Goal: Understand process/instructions: Learn about a topic

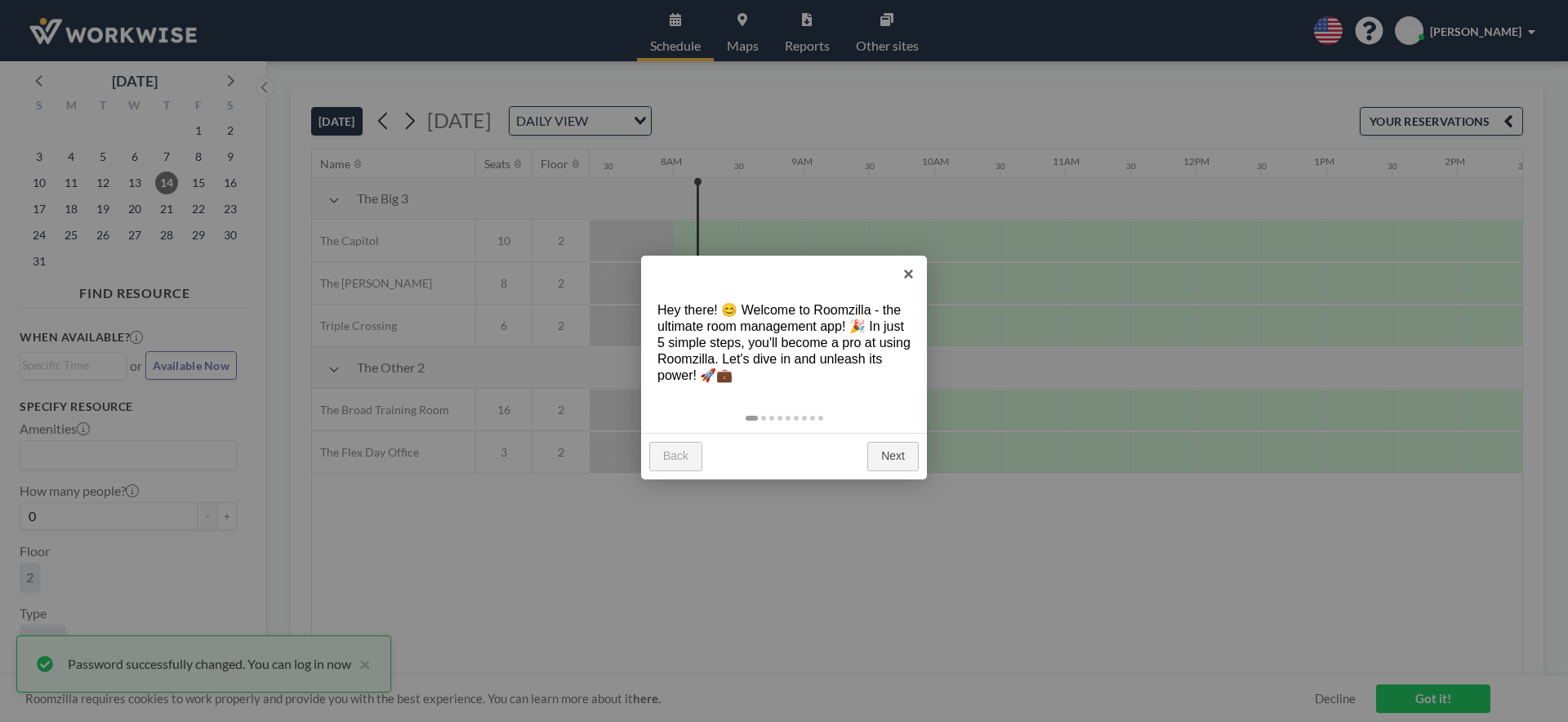
scroll to position [0, 980]
click at [886, 455] on link "Next" at bounding box center [893, 456] width 52 height 29
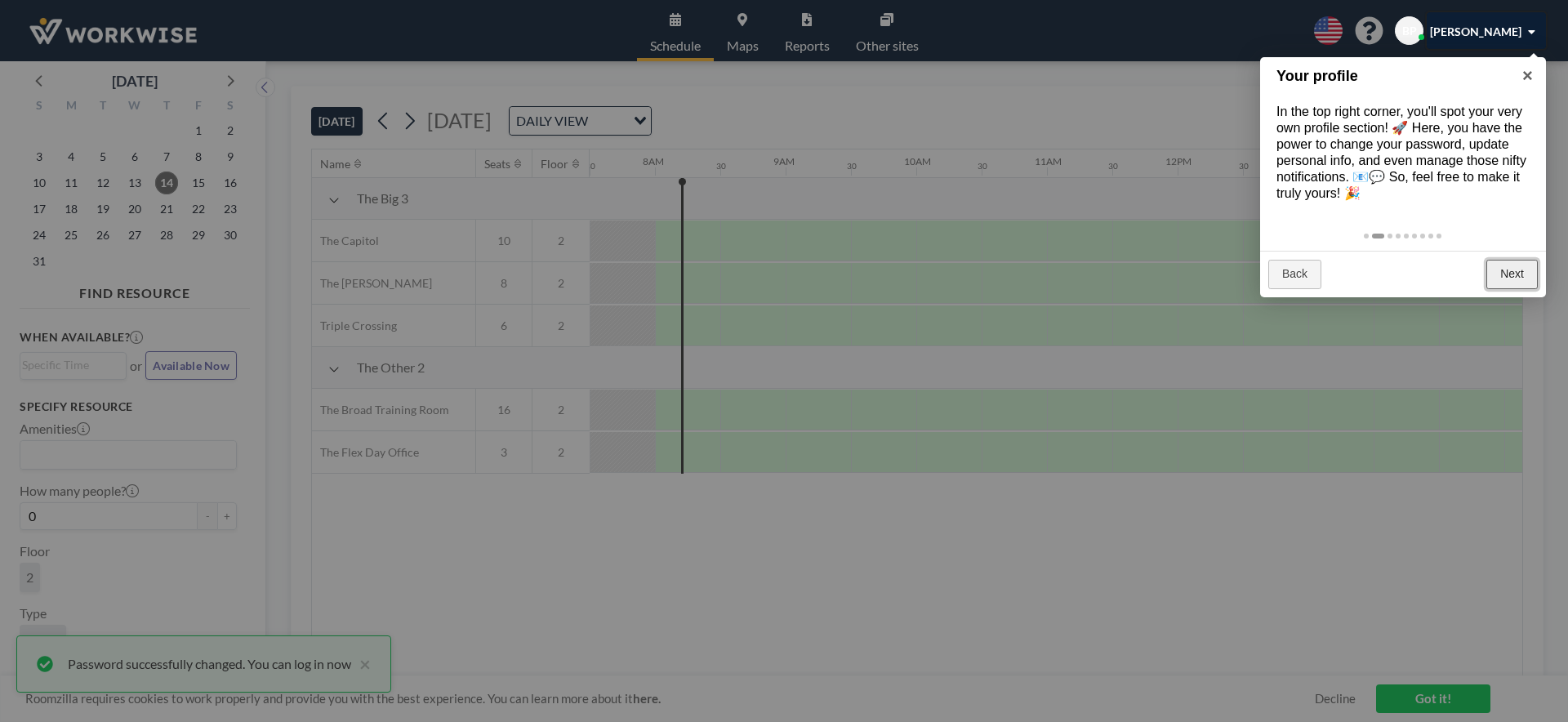
click at [1512, 272] on link "Next" at bounding box center [1512, 274] width 52 height 29
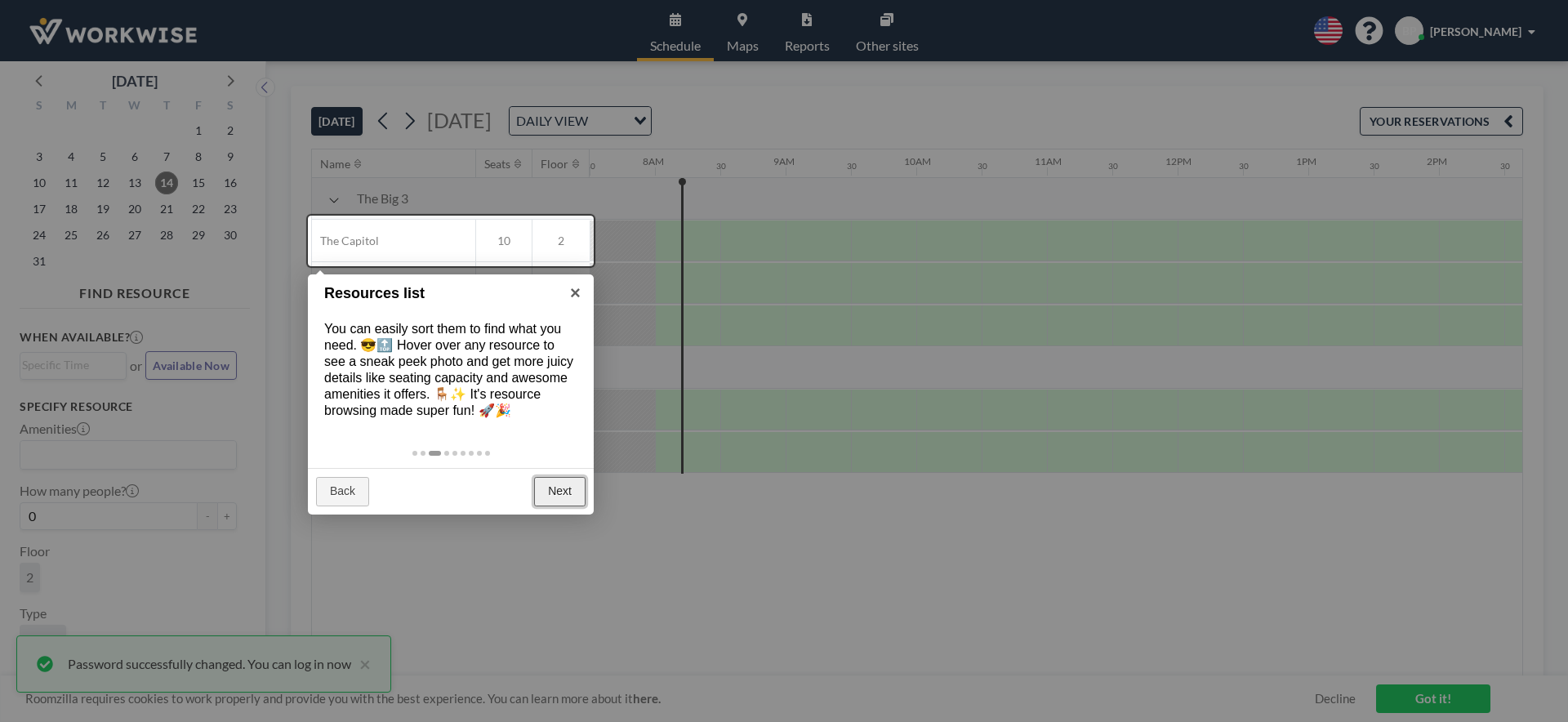
click at [556, 493] on link "Next" at bounding box center [560, 491] width 52 height 29
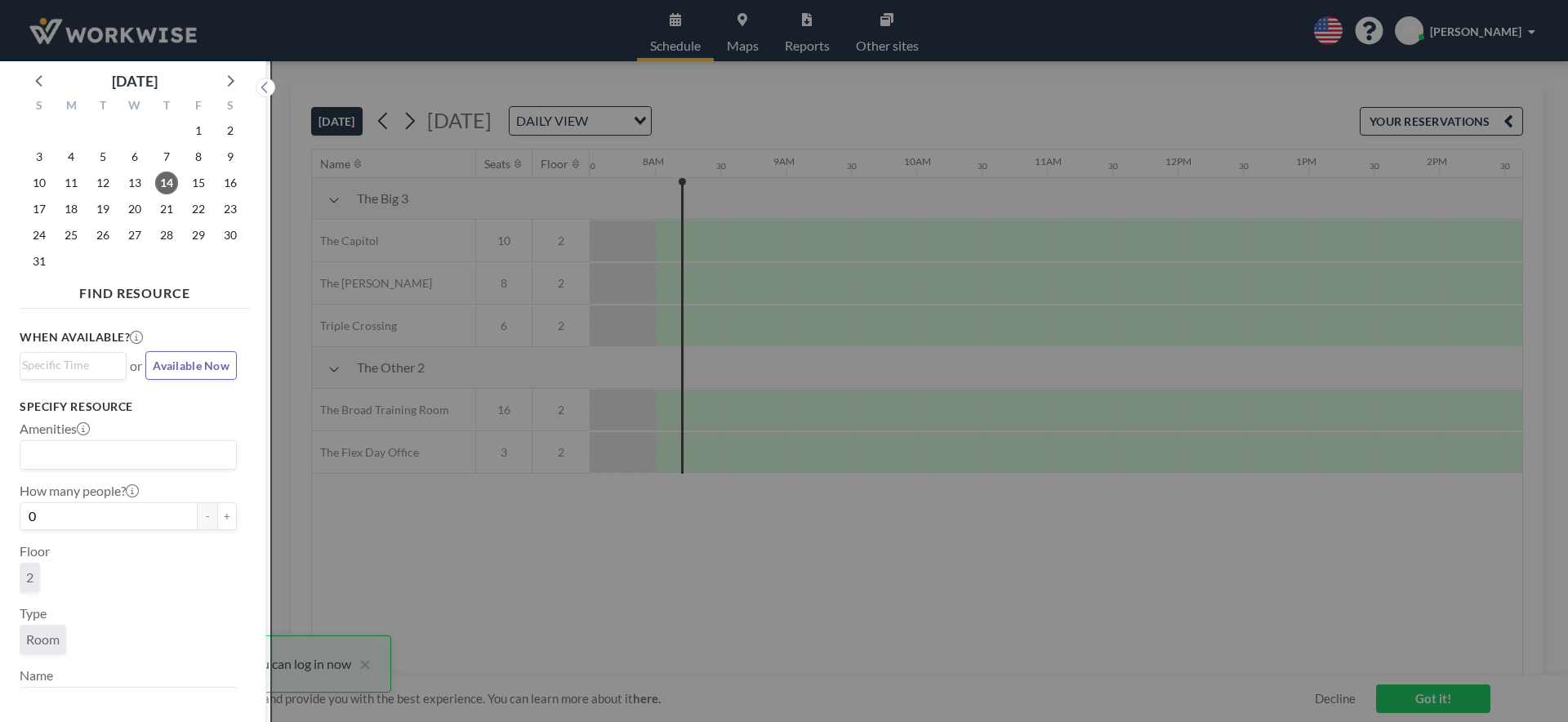
scroll to position [4, 0]
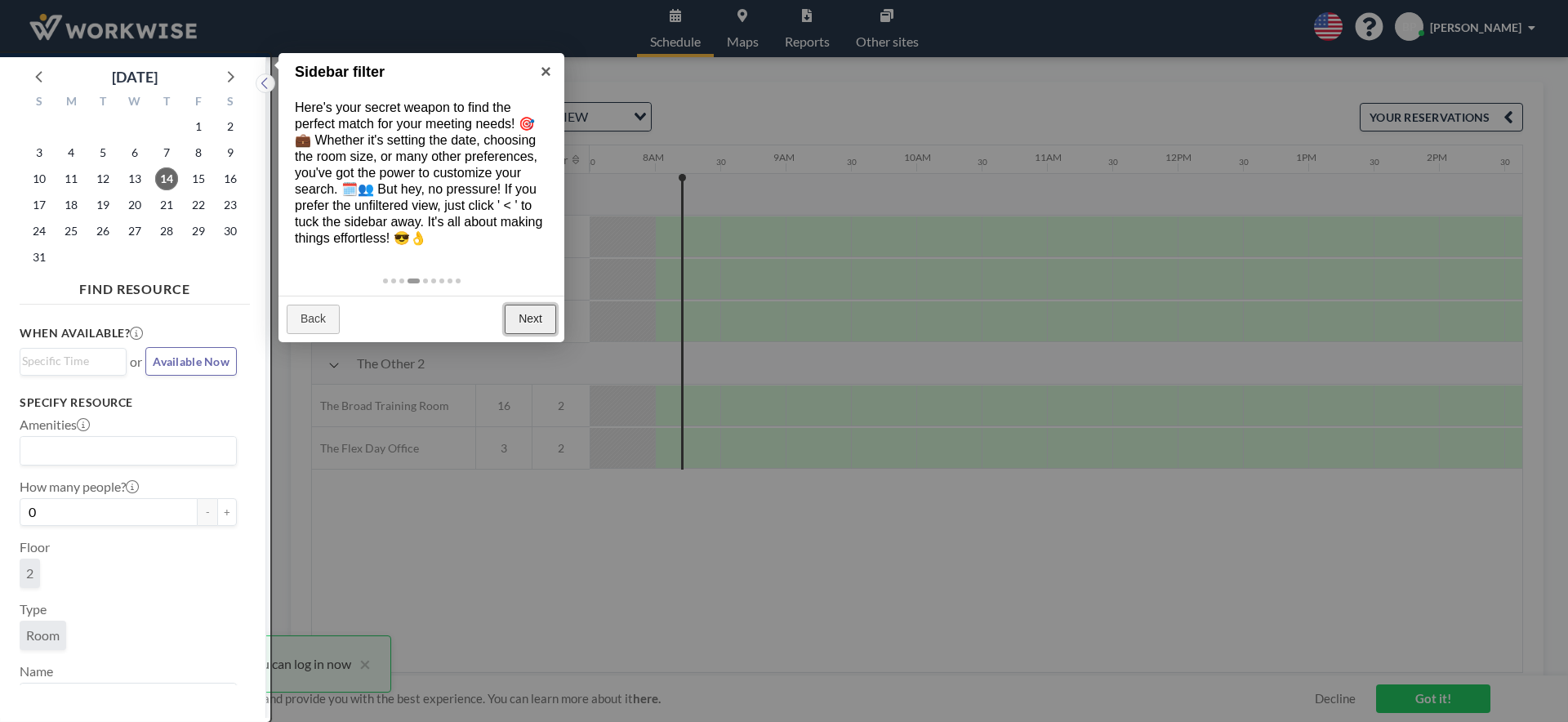
click at [521, 320] on link "Next" at bounding box center [531, 319] width 52 height 29
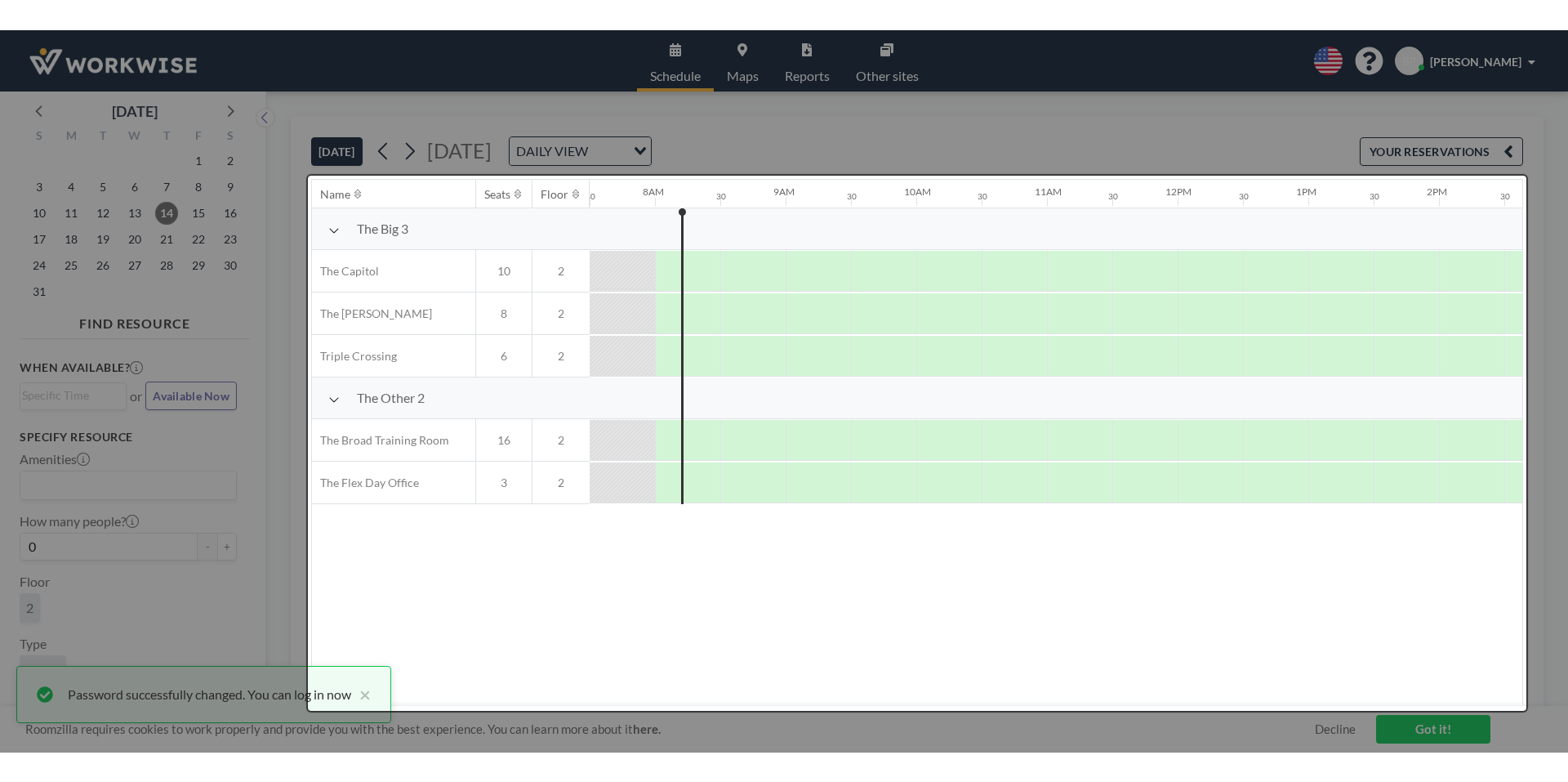
scroll to position [0, 0]
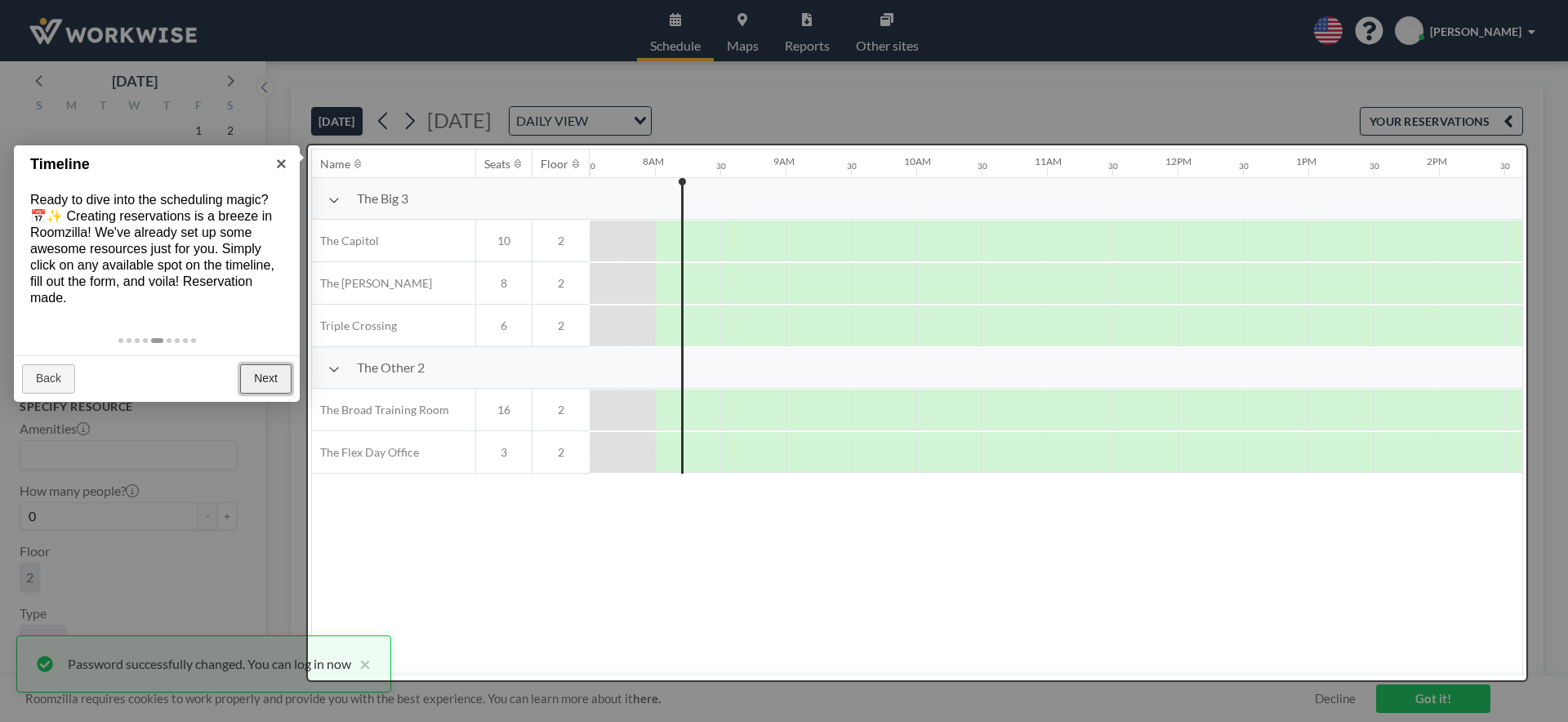
click at [257, 372] on link "Next" at bounding box center [266, 378] width 52 height 29
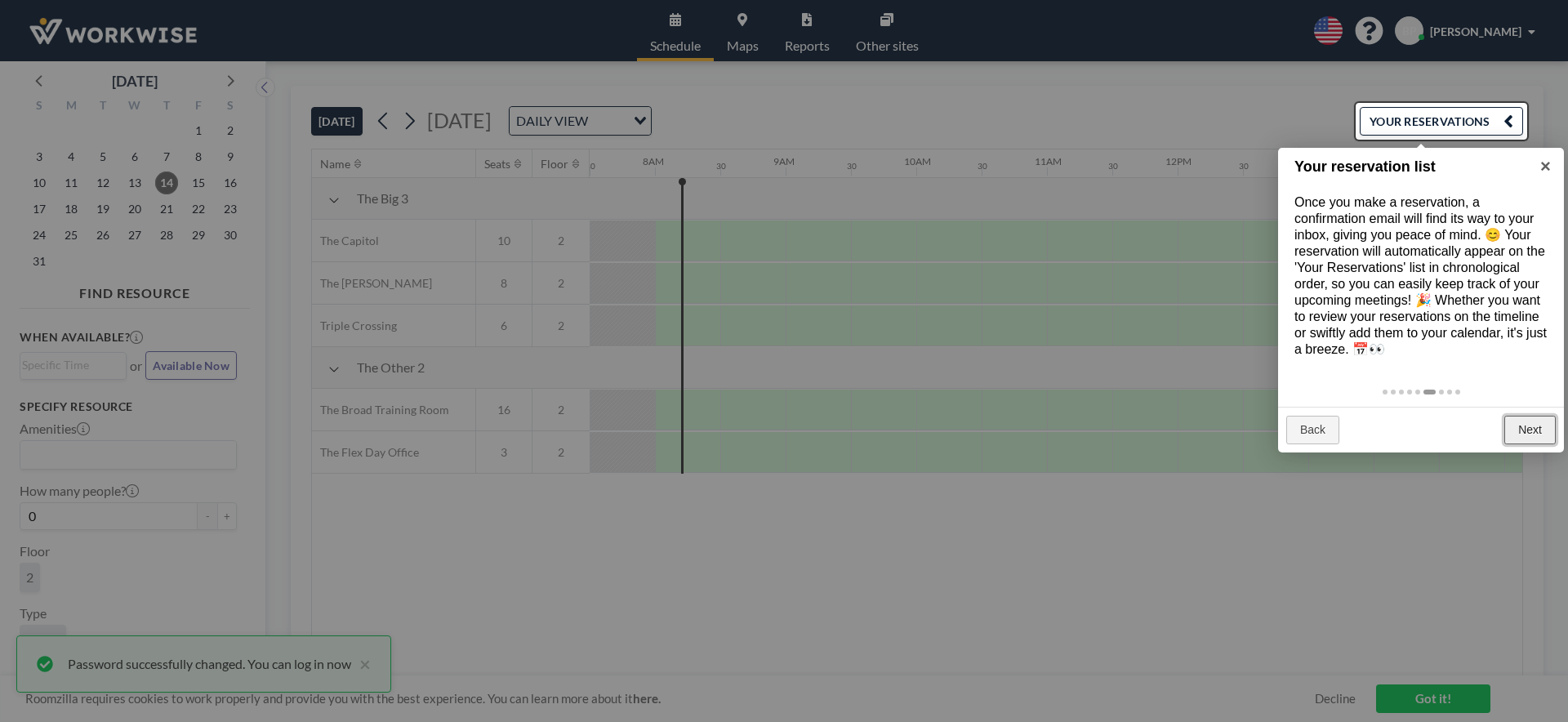
click at [1534, 435] on link "Next" at bounding box center [1530, 429] width 52 height 29
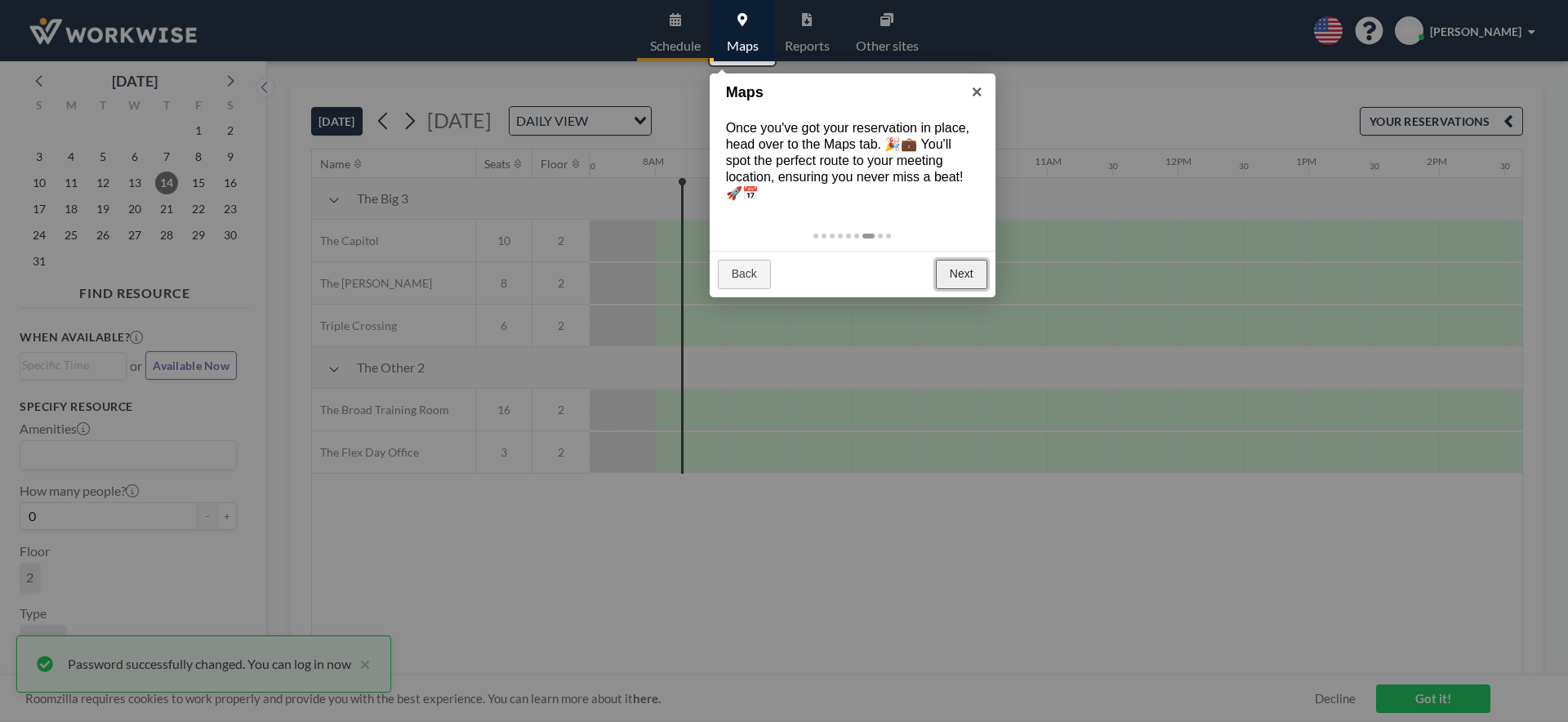
click at [961, 267] on link "Next" at bounding box center [961, 274] width 52 height 29
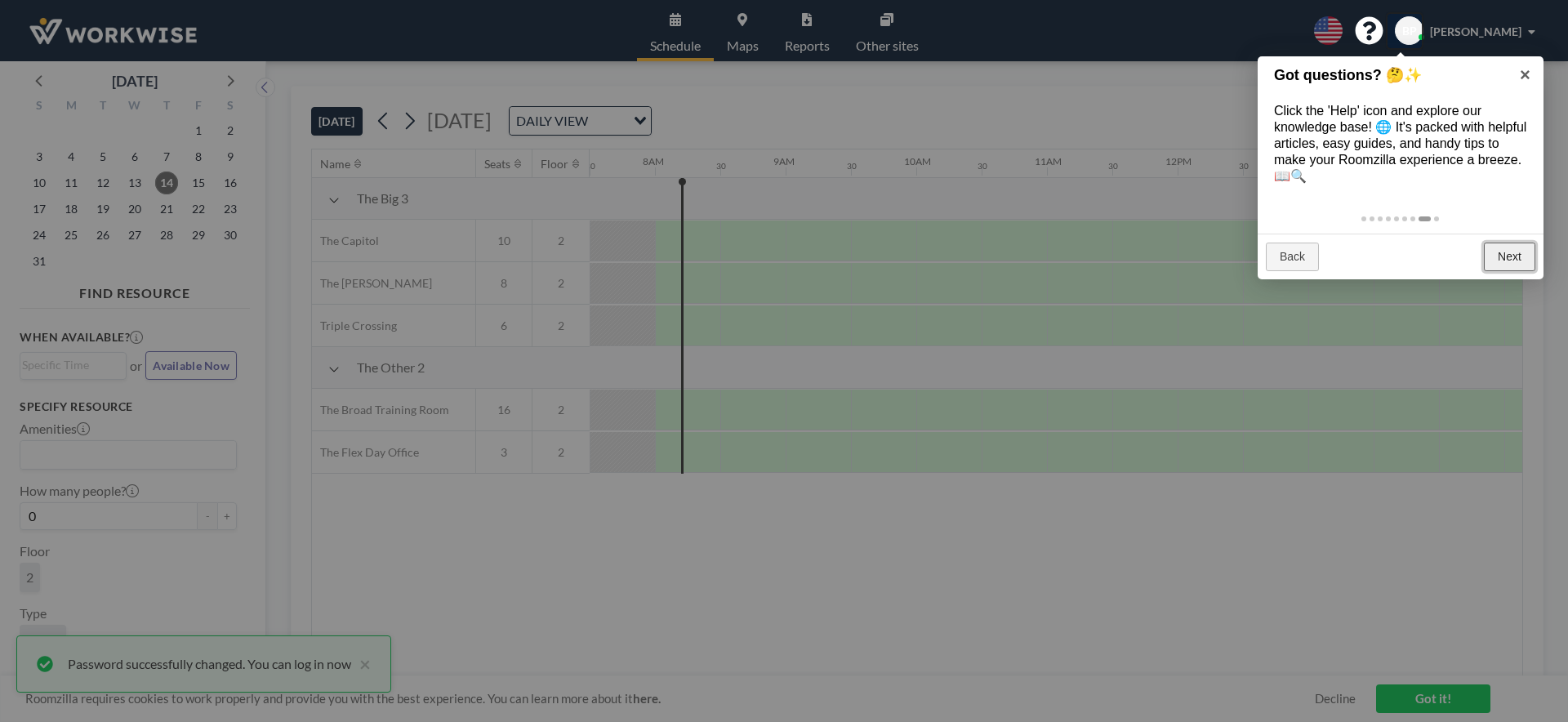
click at [1501, 249] on link "Next" at bounding box center [1509, 257] width 52 height 29
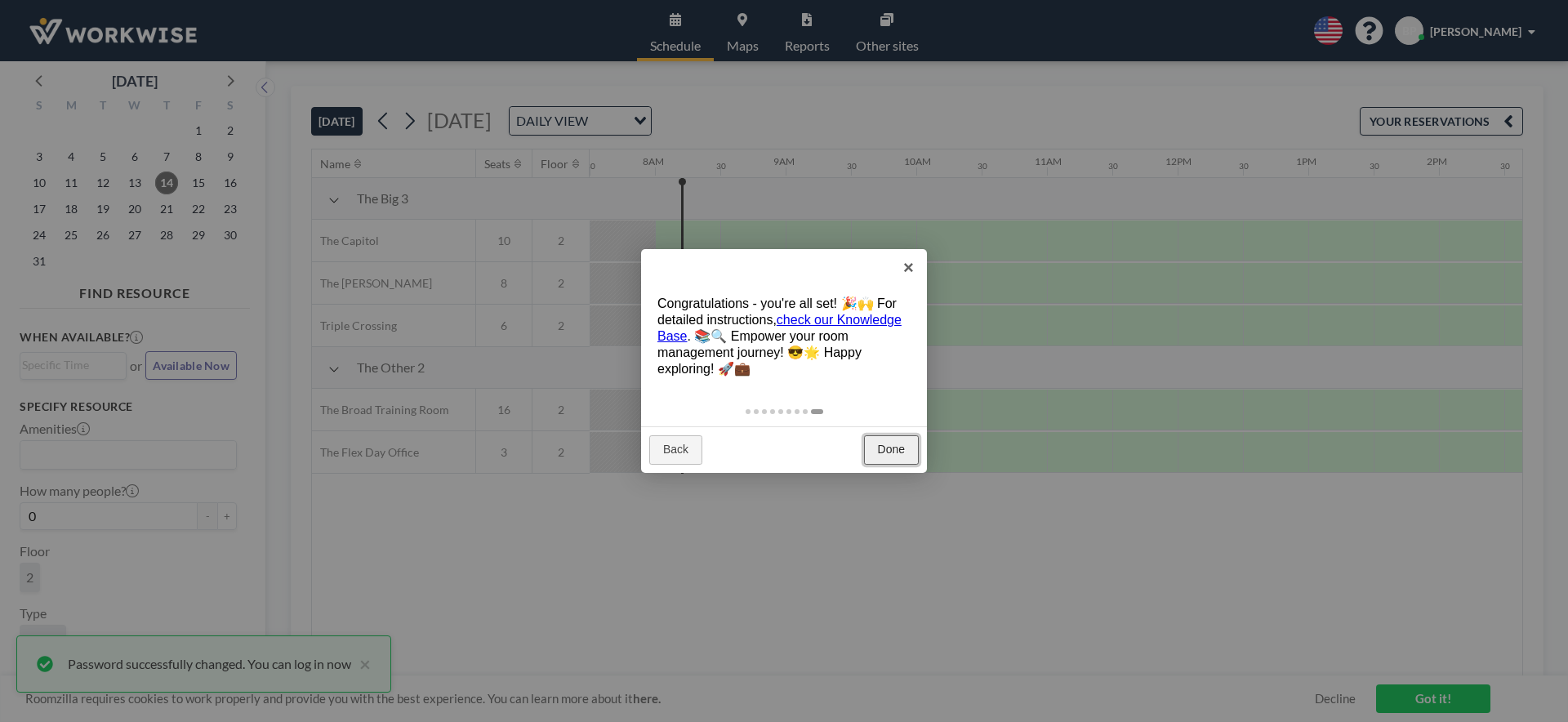
click at [886, 450] on link "Done" at bounding box center [890, 449] width 55 height 29
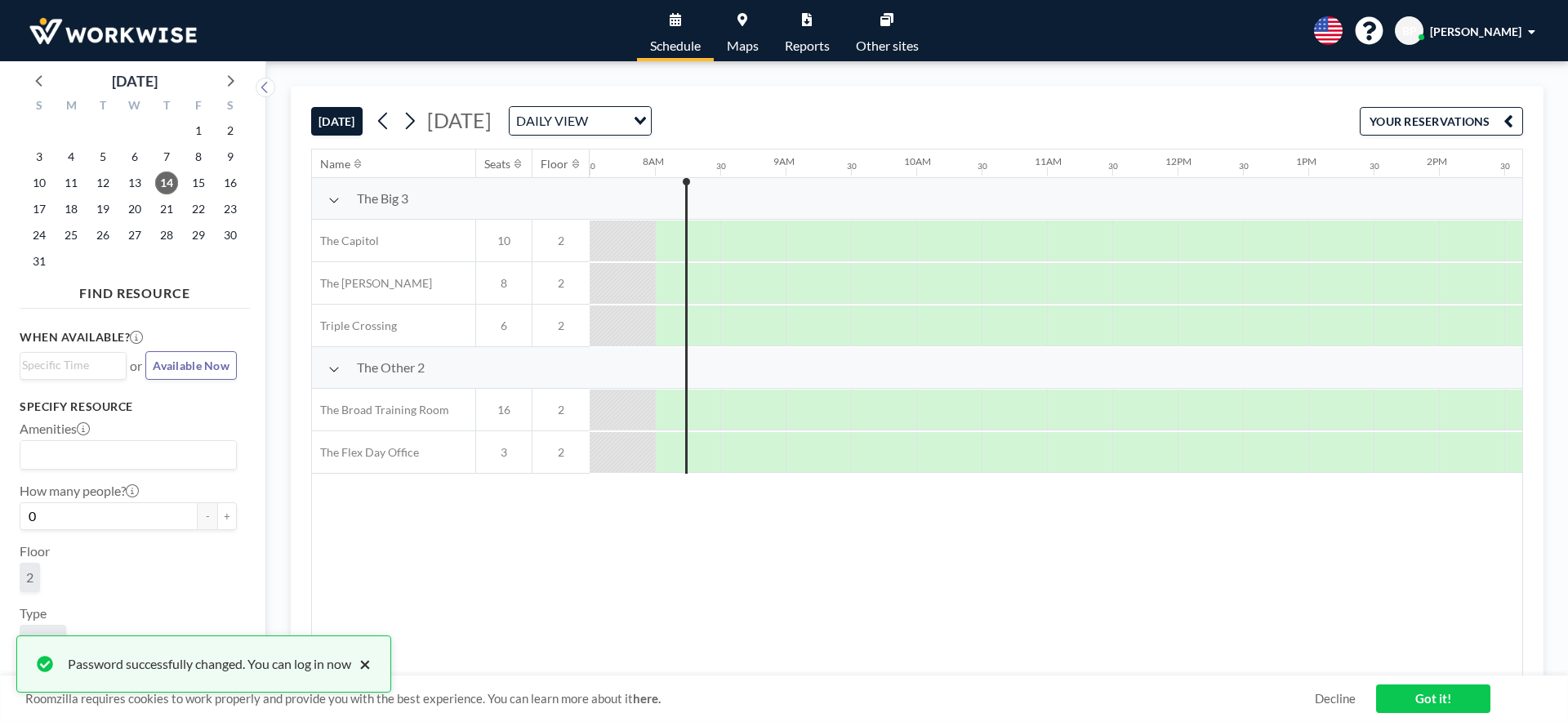
click at [370, 662] on button "×" at bounding box center [361, 664] width 20 height 20
